Goal: Complete application form

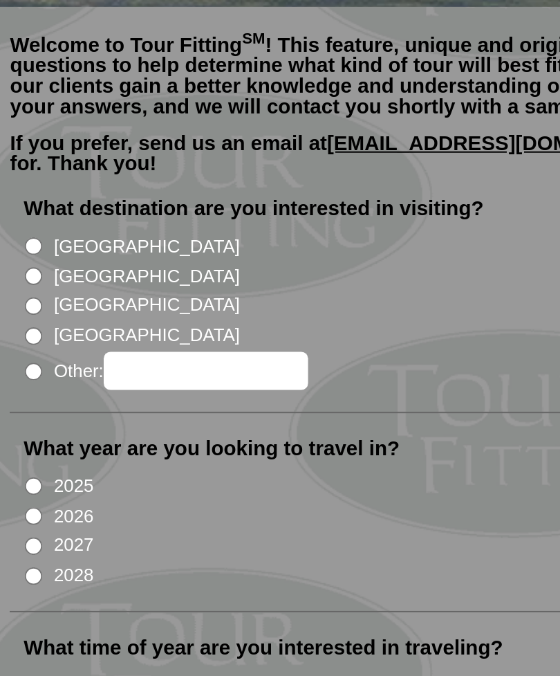
click at [31, 254] on input "[GEOGRAPHIC_DATA]" at bounding box center [35, 258] width 9 height 9
radio input "true"
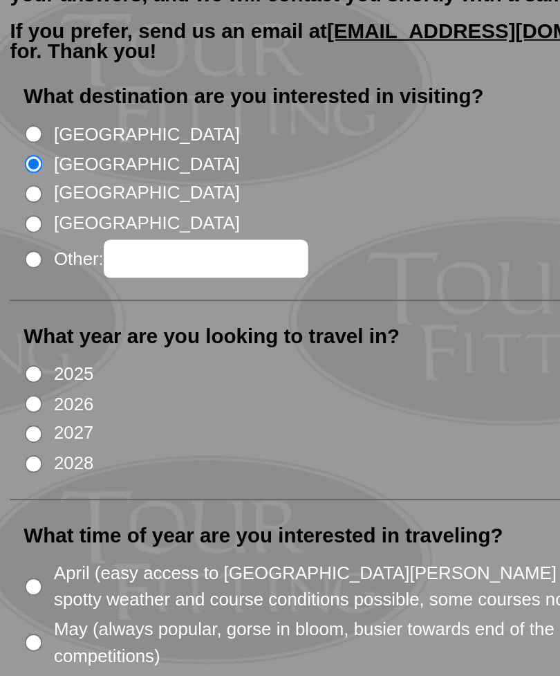
click at [31, 376] on input "2026" at bounding box center [35, 380] width 9 height 9
radio input "true"
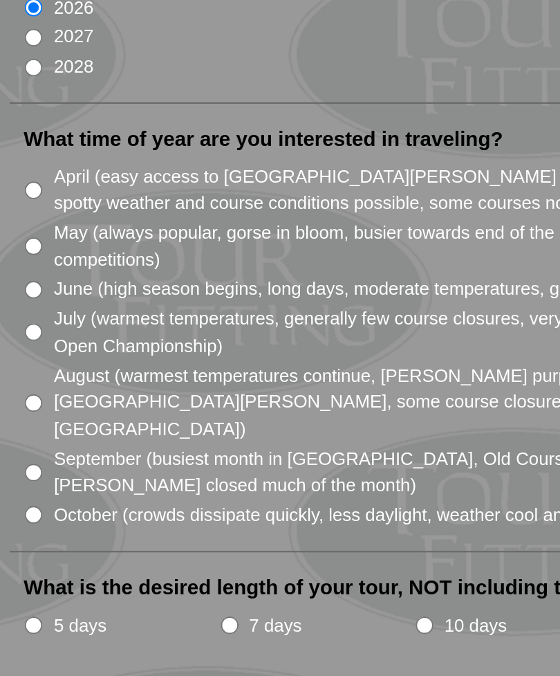
scroll to position [66, 0]
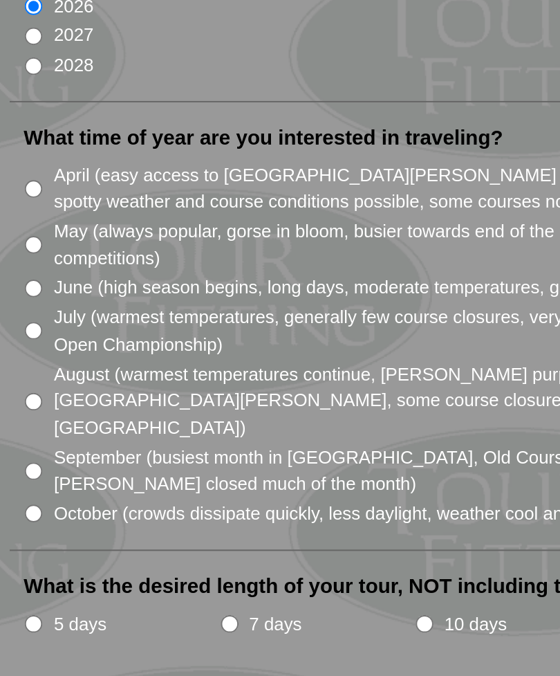
click at [31, 474] on input "July (warmest temperatures, generally few course closures, very busy with touri…" at bounding box center [35, 478] width 9 height 9
radio input "true"
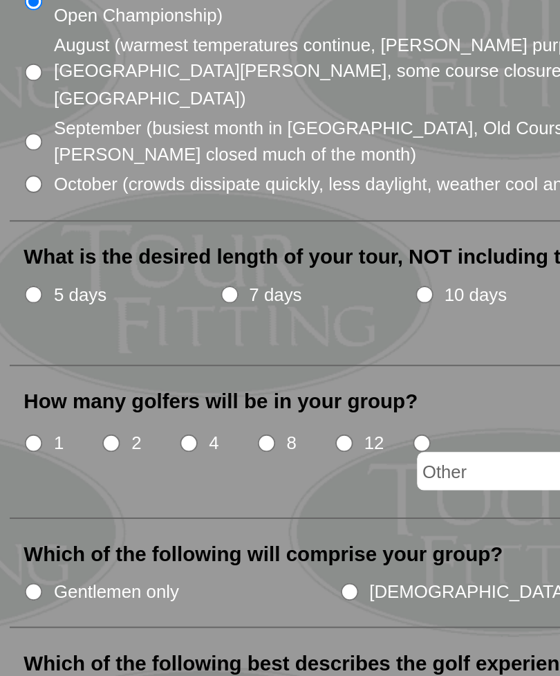
scroll to position [235, 0]
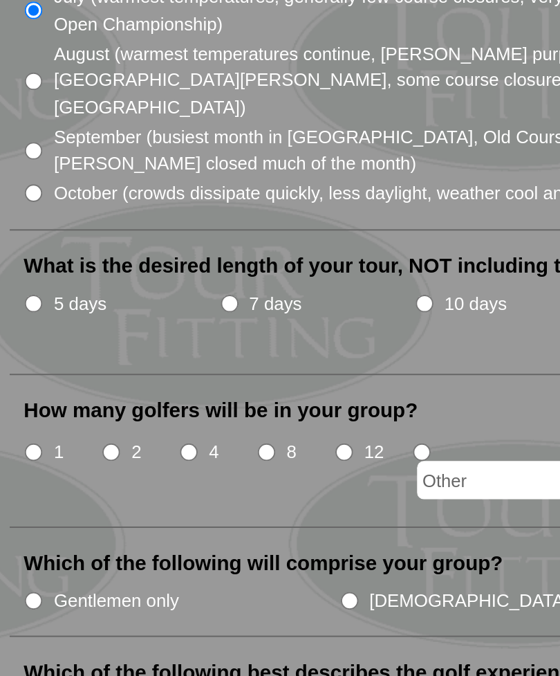
click at [131, 454] on input "7 days" at bounding box center [135, 458] width 9 height 9
radio input "true"
click at [110, 529] on input "4" at bounding box center [114, 533] width 9 height 9
radio input "true"
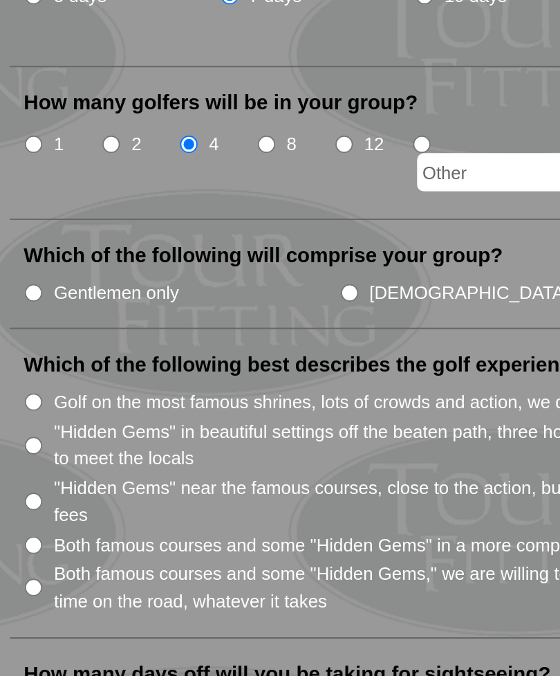
scroll to position [387, 0]
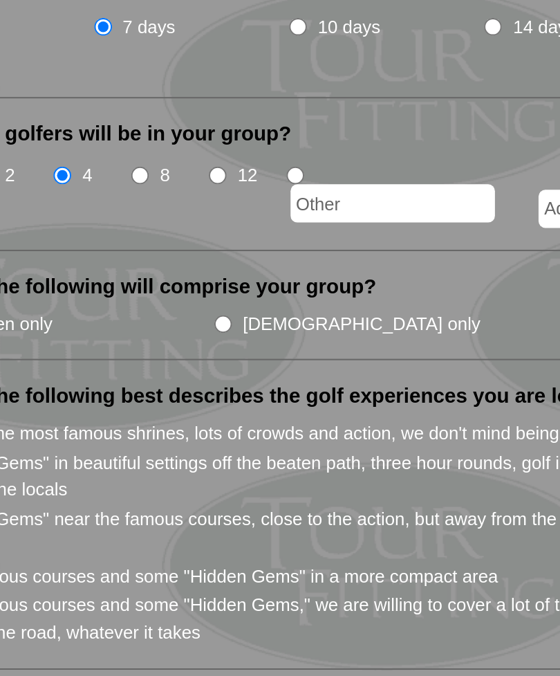
click at [374, 453] on input "Couples" at bounding box center [378, 457] width 9 height 9
radio input "true"
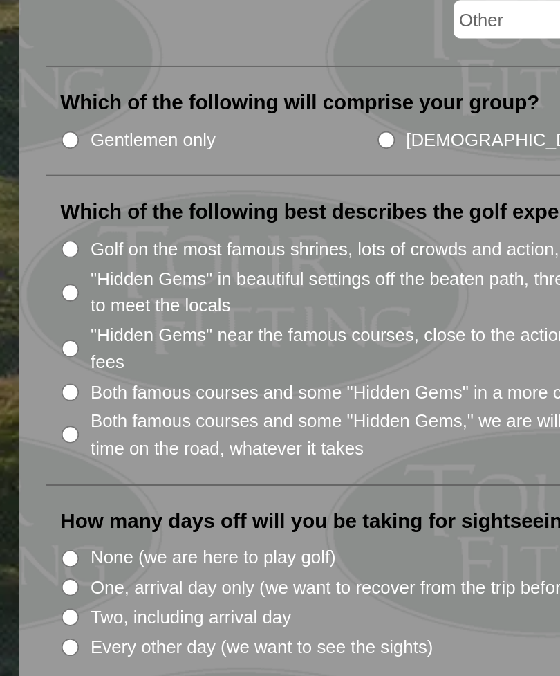
scroll to position [463, 0]
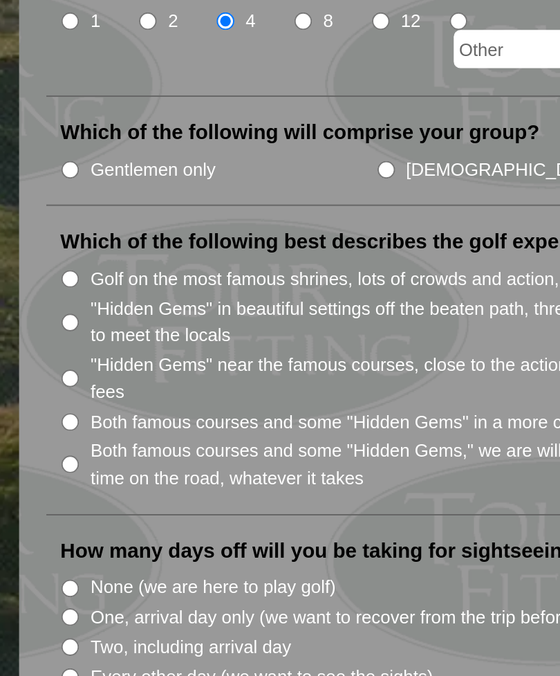
click at [40, 432] on input "Golf on the most famous shrines, lots of crowds and action, we don't mind being…" at bounding box center [35, 436] width 9 height 9
radio input "true"
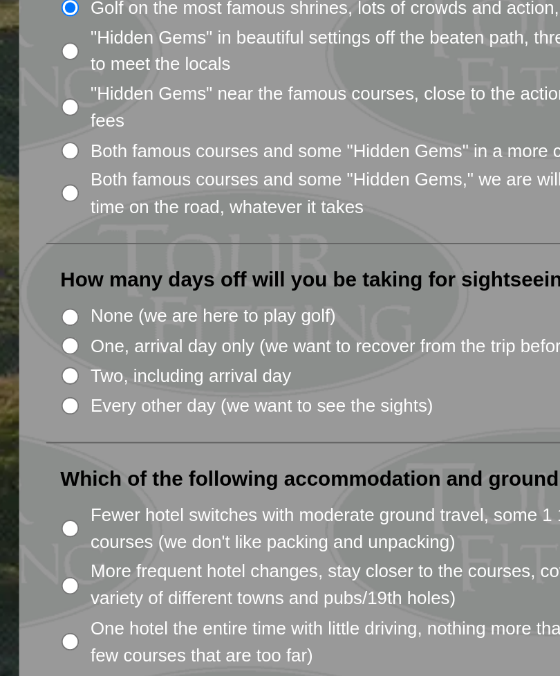
scroll to position [585, 0]
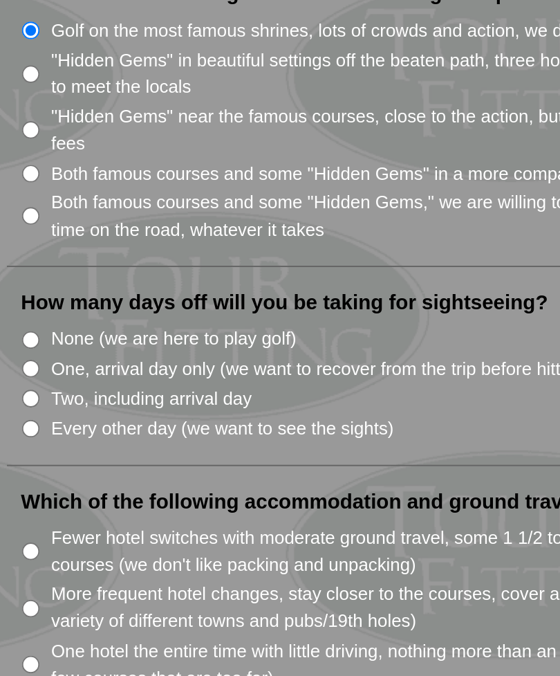
click at [31, 481] on input "One, arrival day only (we want to recover from the trip before hitting the link…" at bounding box center [35, 485] width 9 height 9
radio input "true"
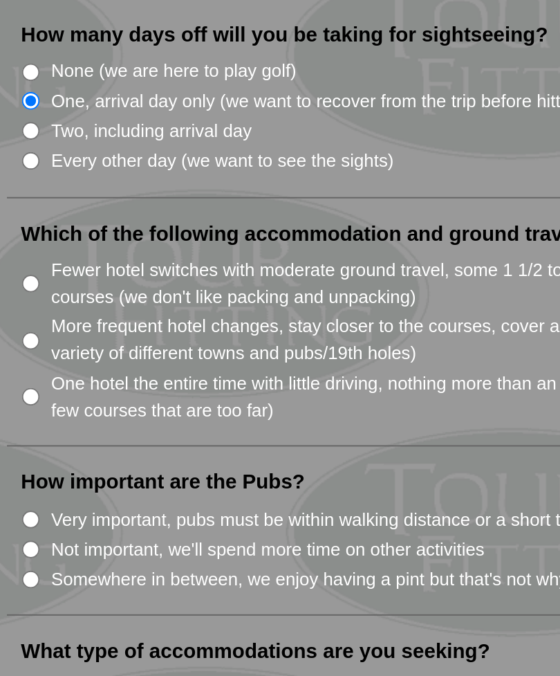
scroll to position [710, 0]
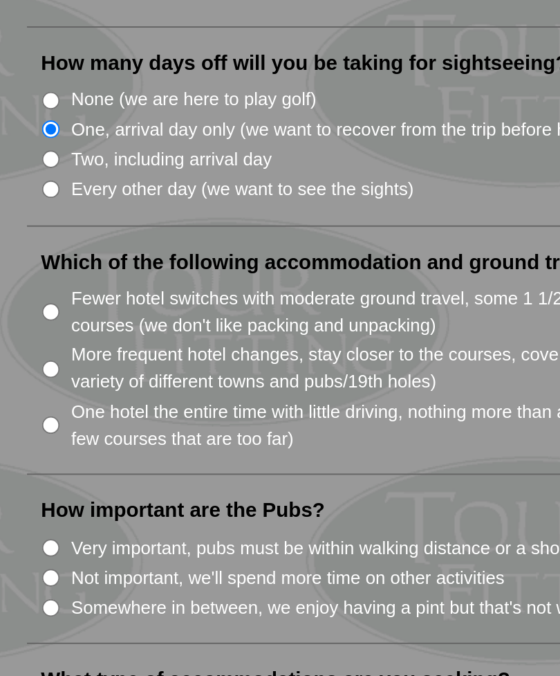
click at [31, 450] on input "Fewer hotel switches with moderate ground travel, some 1 1/2 to 2 1/2 hour driv…" at bounding box center [35, 454] width 9 height 9
radio input "true"
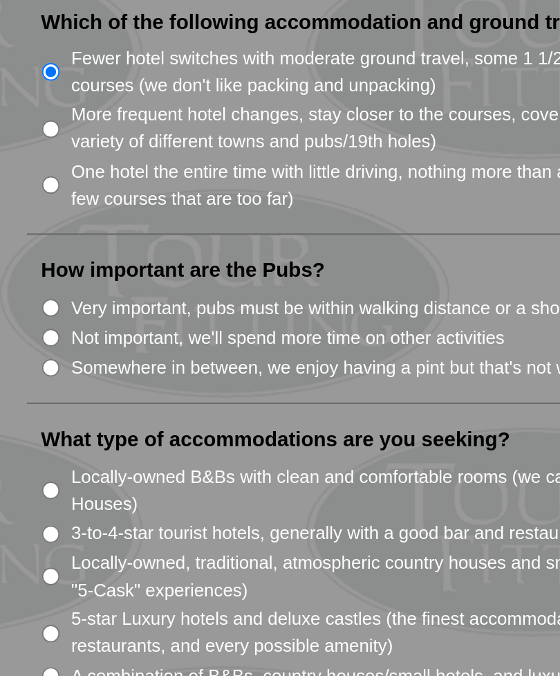
click at [31, 462] on input "Very important, pubs must be within walking distance or a short taxi/hotel shut…" at bounding box center [35, 466] width 9 height 9
radio input "true"
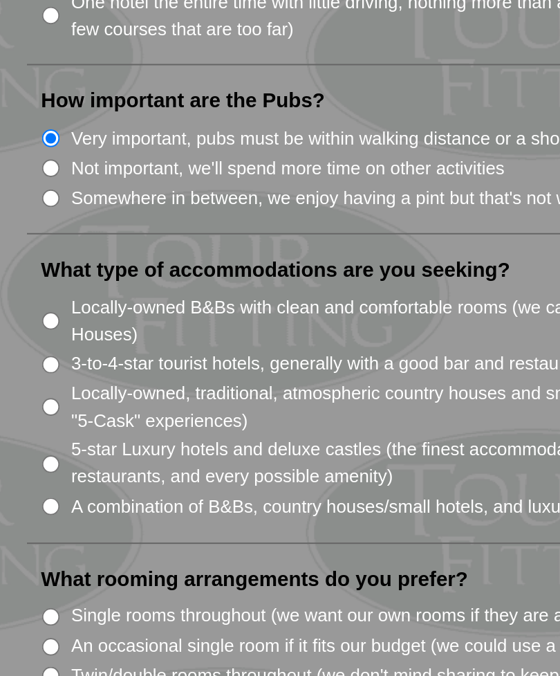
scroll to position [912, 0]
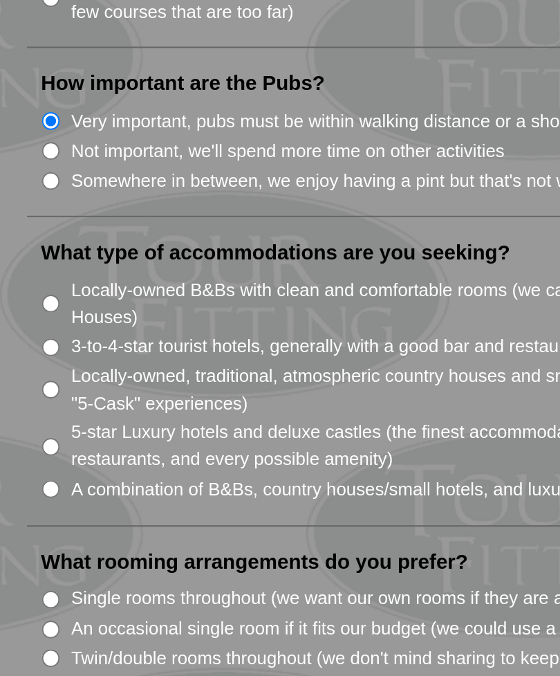
click at [31, 481] on input "3-to-4-star tourist hotels, generally with a good bar and restaurant, with fewe…" at bounding box center [35, 485] width 9 height 9
radio input "true"
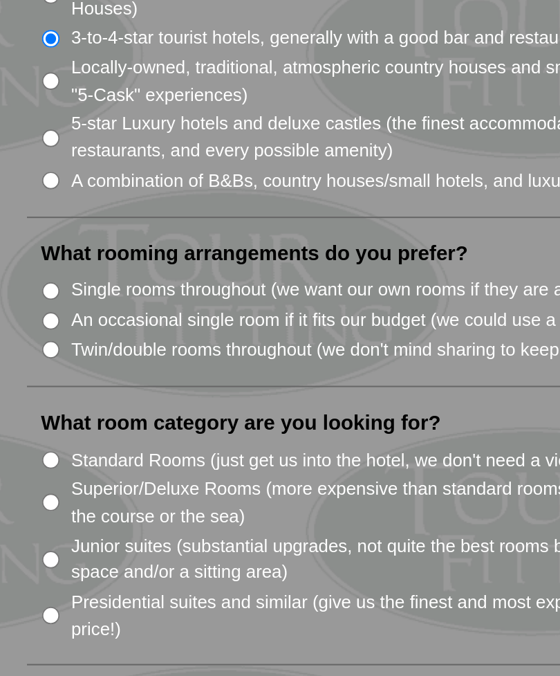
scroll to position [1068, 0]
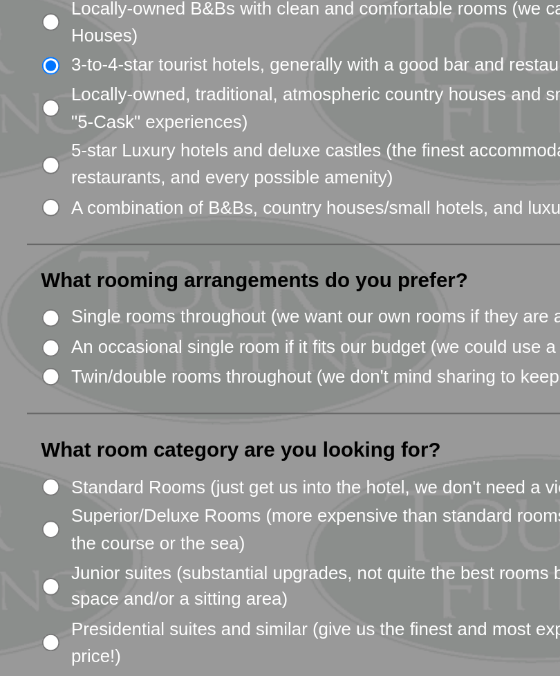
click at [31, 454] on input "Single rooms throughout (we want our own rooms if they are available)" at bounding box center [35, 458] width 9 height 9
radio input "true"
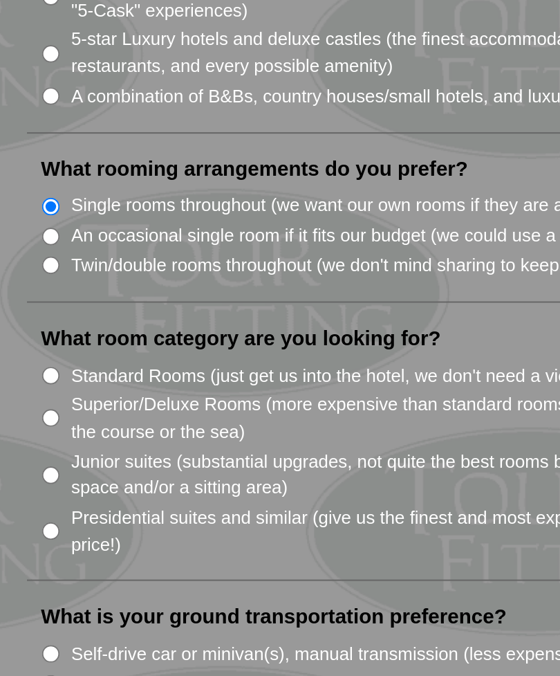
scroll to position [1111, 0]
click at [32, 497] on input "Standard Rooms (just get us into the hotel, we don't need a view)" at bounding box center [35, 501] width 9 height 9
radio input "true"
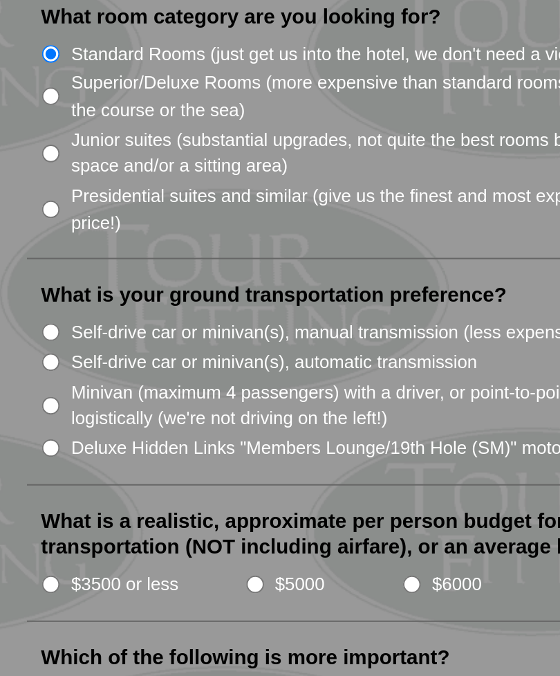
scroll to position [1274, 0]
click at [32, 475] on input "Self-drive car or minivan(s), manual transmission (less expensive than automati…" at bounding box center [35, 479] width 9 height 9
radio input "true"
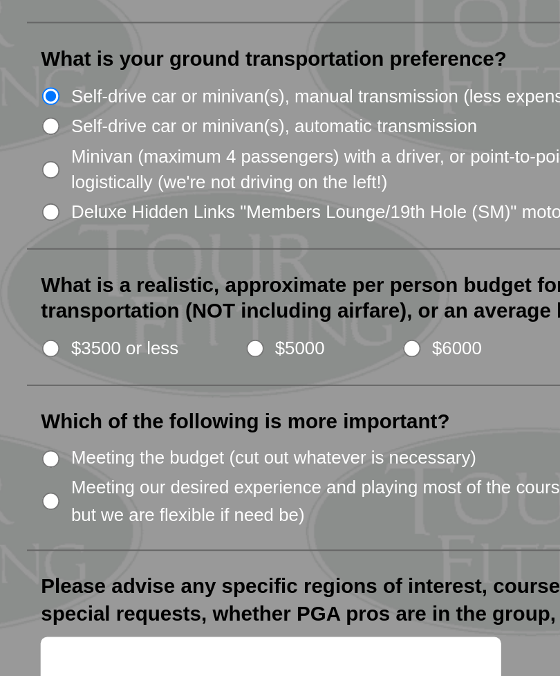
scroll to position [1394, 0]
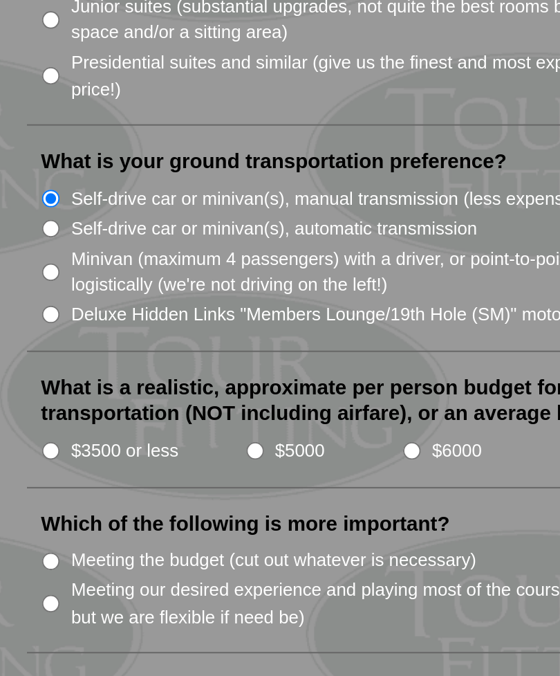
click at [31, 483] on input "$3500 or less" at bounding box center [35, 487] width 9 height 9
radio input "true"
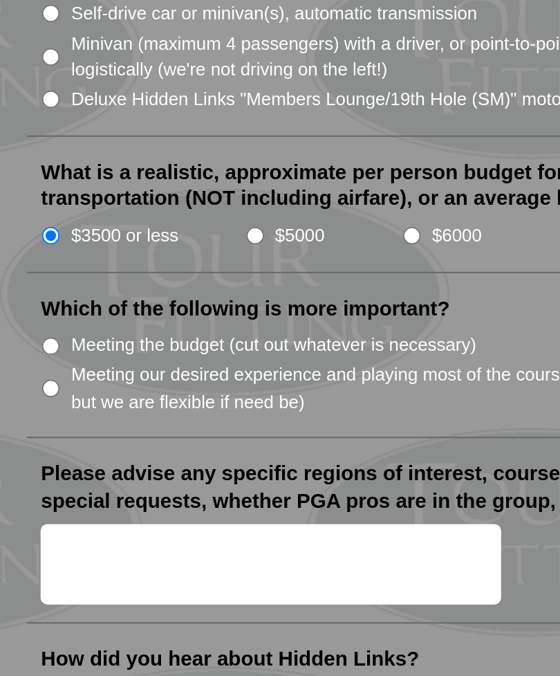
scroll to position [1452, 0]
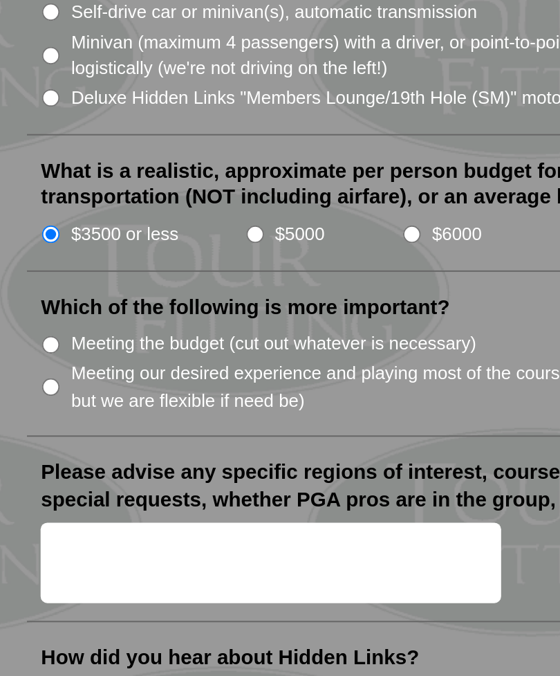
click at [31, 502] on input "Meeting our desired experience and playing most of the courses we want to play …" at bounding box center [35, 506] width 9 height 9
radio input "true"
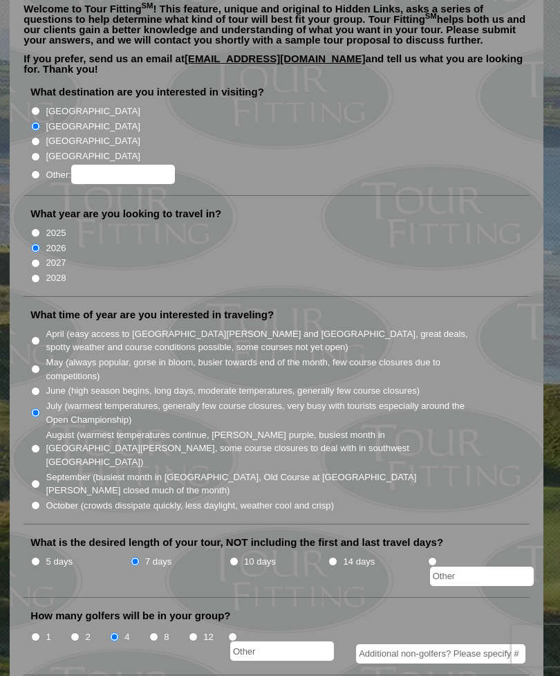
scroll to position [0, 0]
